Goal: Navigation & Orientation: Understand site structure

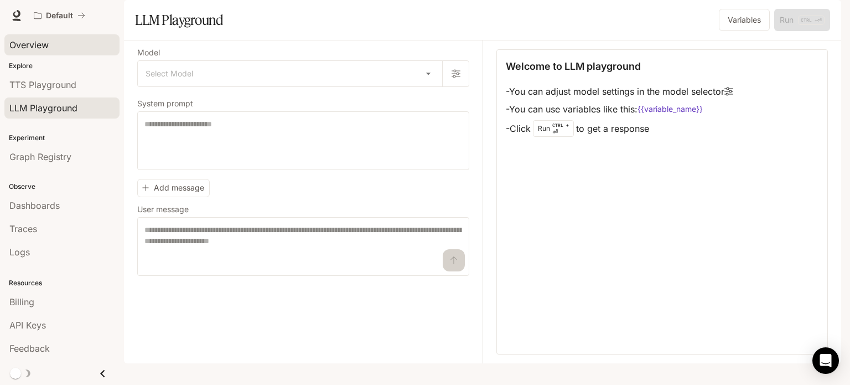
click at [48, 40] on span "Overview" at bounding box center [28, 44] width 39 height 13
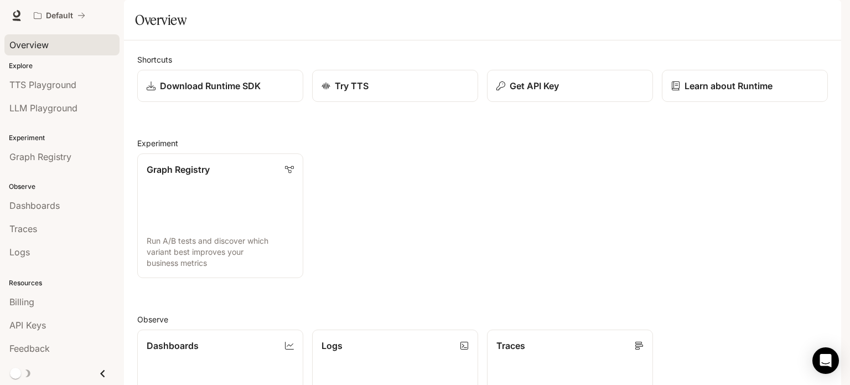
click at [723, 18] on span "Runtime" at bounding box center [721, 16] width 32 height 14
click at [831, 9] on button "button" at bounding box center [825, 15] width 22 height 22
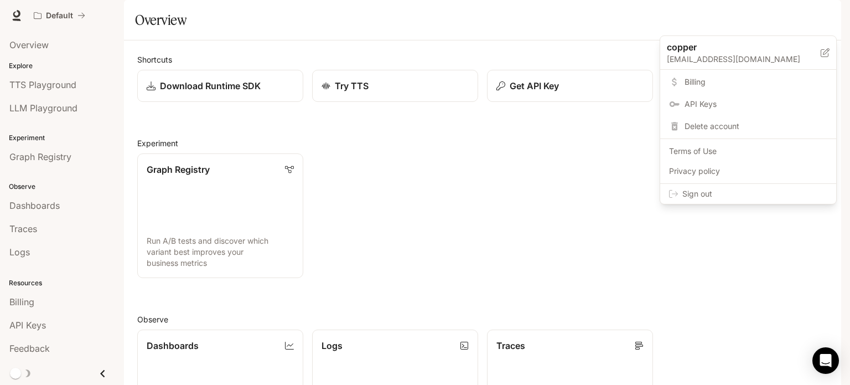
click at [252, 35] on div at bounding box center [425, 192] width 850 height 385
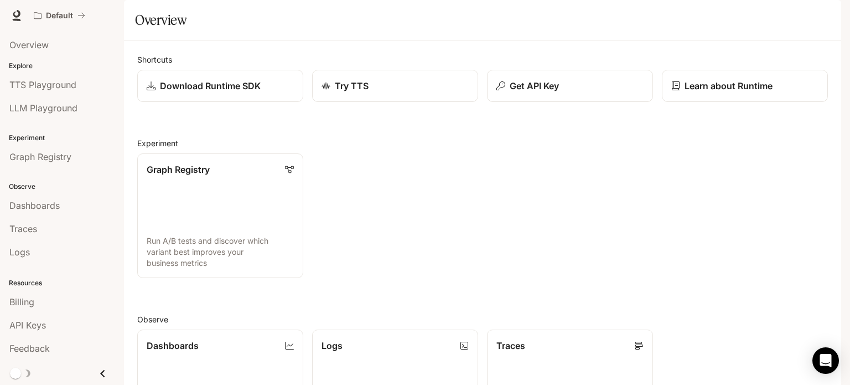
scroll to position [293, 0]
click at [487, 235] on div "Graph Registry Run A/B tests and discover which variant best improves your busi…" at bounding box center [477, 210] width 699 height 133
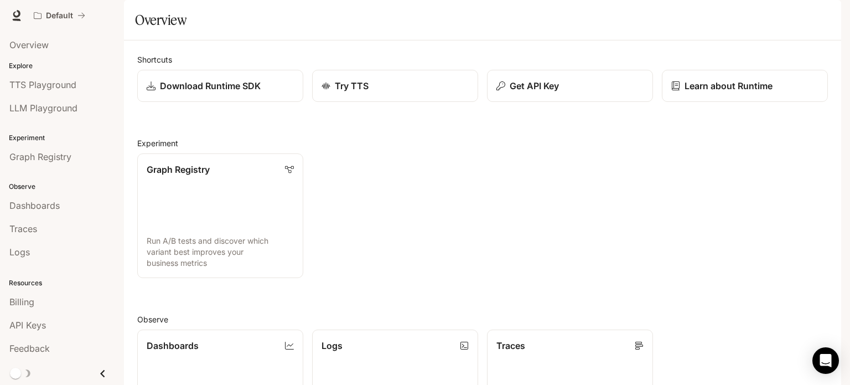
scroll to position [293, 0]
